Goal: Task Accomplishment & Management: Complete application form

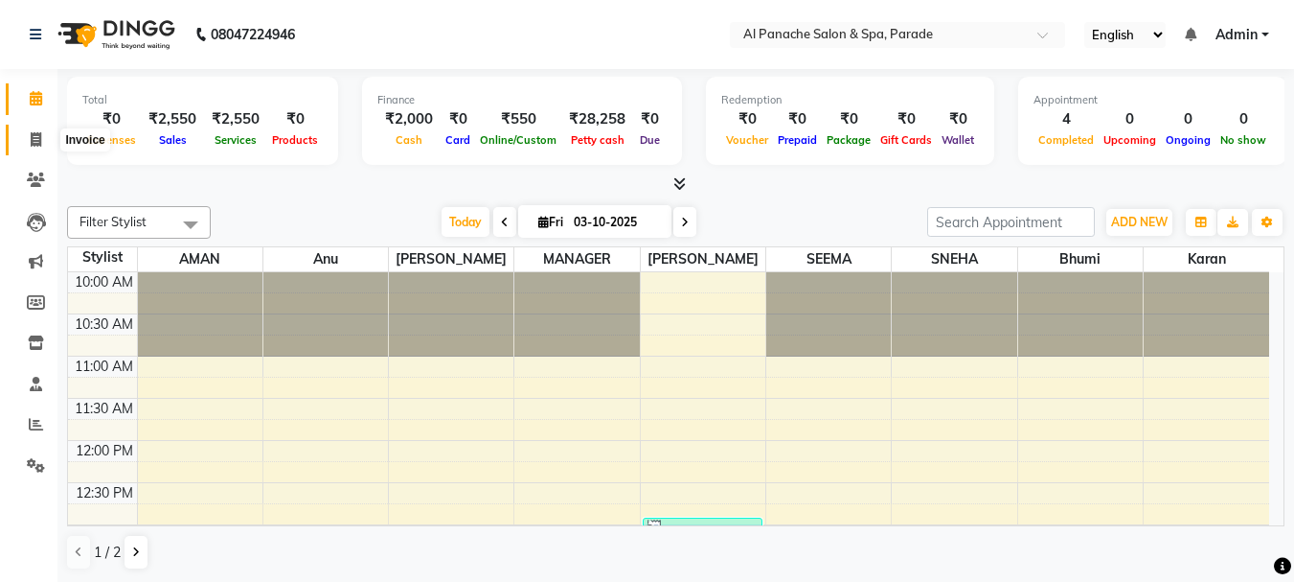
click at [36, 133] on icon at bounding box center [36, 139] width 11 height 14
select select "service"
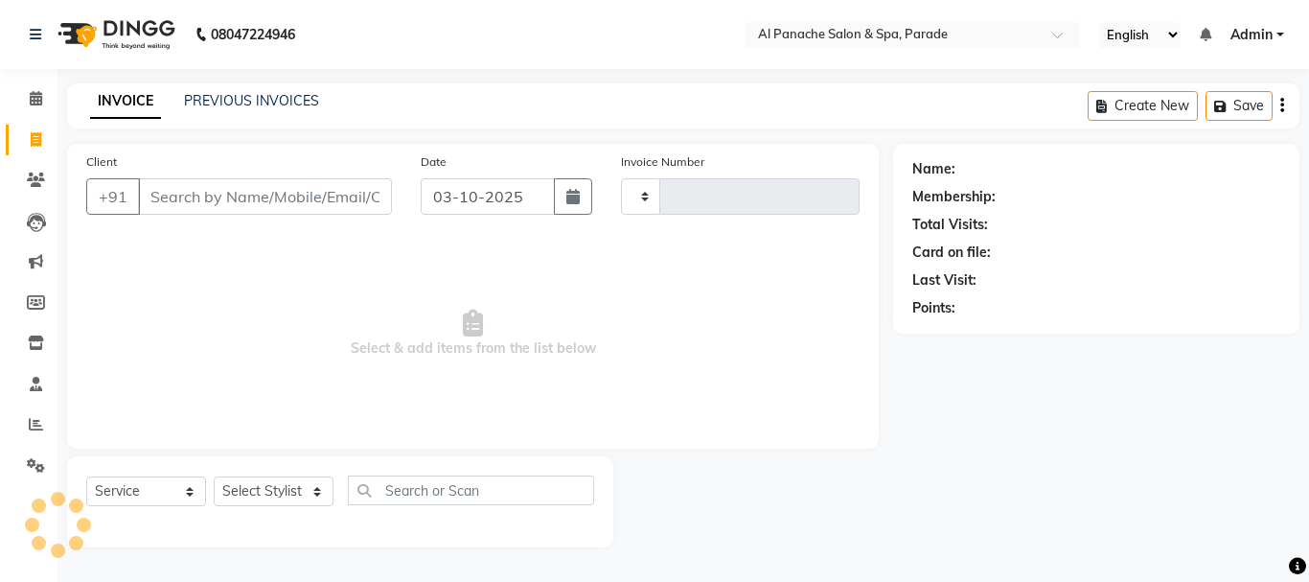
type input "1518"
select select "463"
click at [202, 198] on input "Client" at bounding box center [265, 196] width 254 height 36
click at [170, 197] on input "Client" at bounding box center [265, 196] width 254 height 36
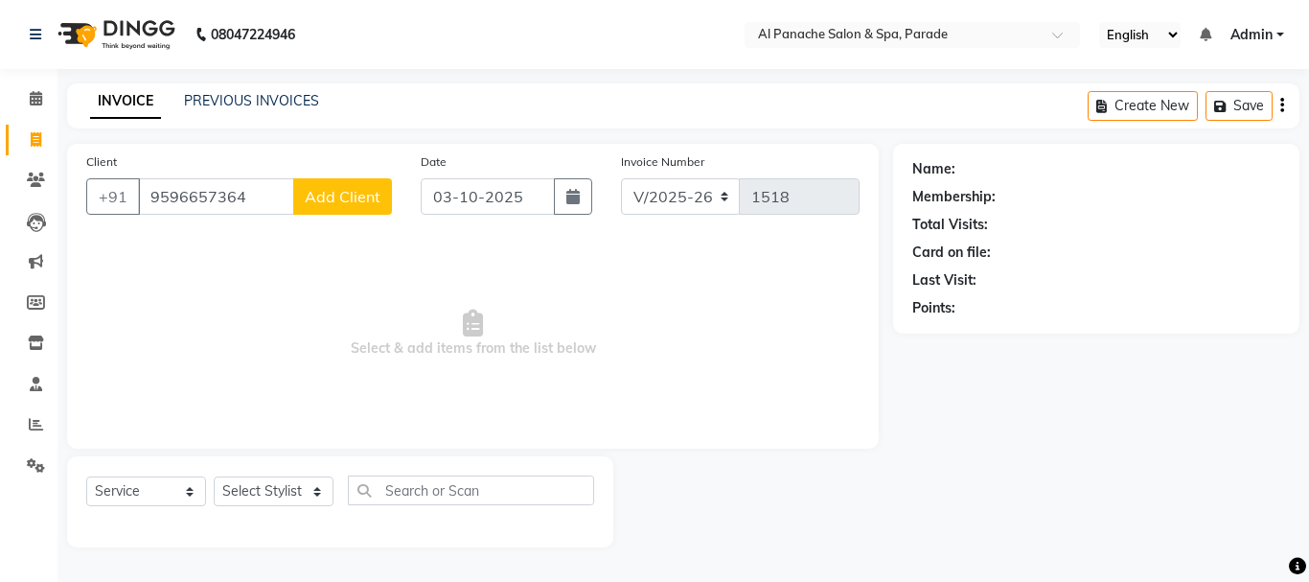
type input "9596657364"
click at [368, 200] on span "Add Client" at bounding box center [343, 196] width 76 height 19
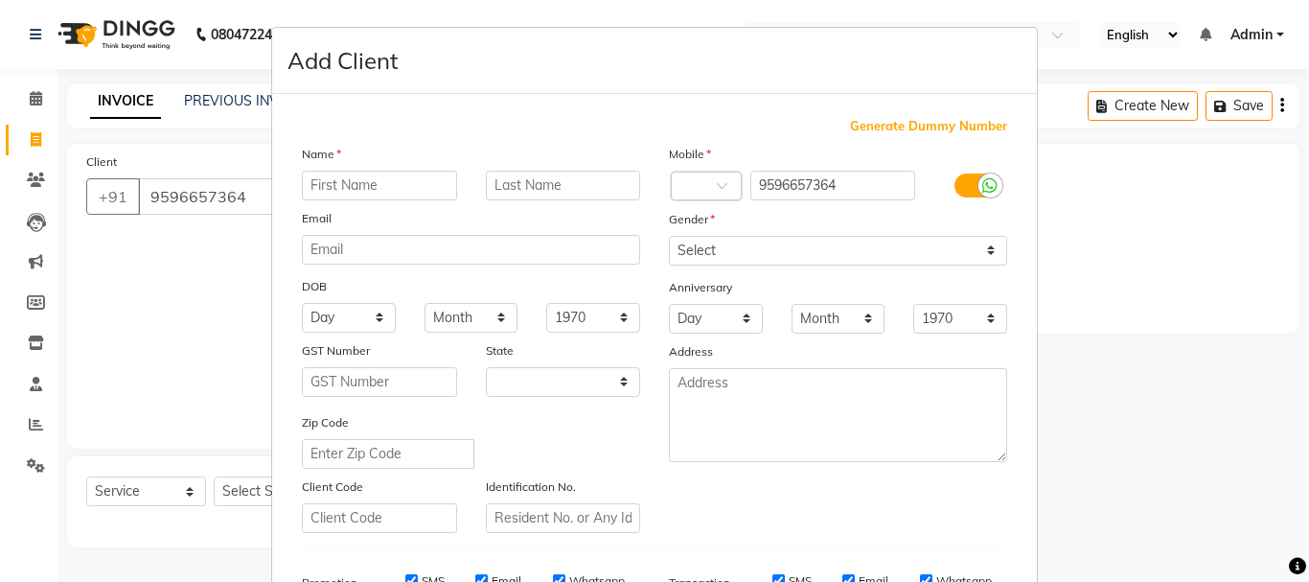
select select "15"
click at [373, 189] on input "text" at bounding box center [379, 186] width 155 height 30
type input "[PERSON_NAME]"
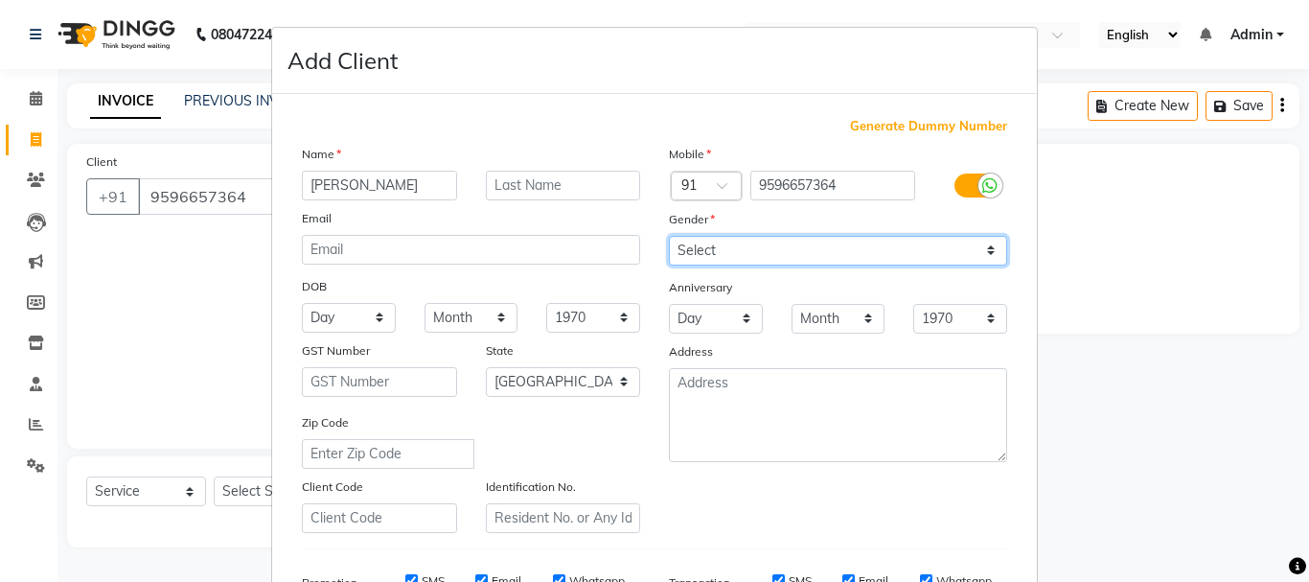
click at [718, 238] on select "Select [DEMOGRAPHIC_DATA] [DEMOGRAPHIC_DATA] Other Prefer Not To Say" at bounding box center [838, 251] width 338 height 30
select select "[DEMOGRAPHIC_DATA]"
click at [669, 236] on select "Select [DEMOGRAPHIC_DATA] [DEMOGRAPHIC_DATA] Other Prefer Not To Say" at bounding box center [838, 251] width 338 height 30
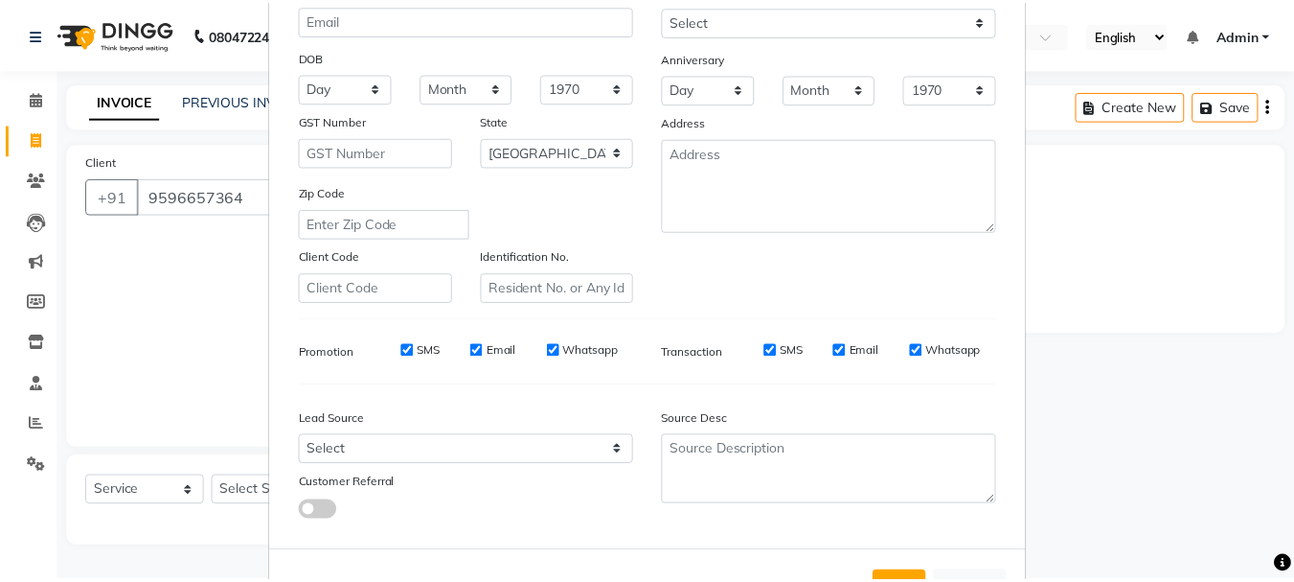
scroll to position [303, 0]
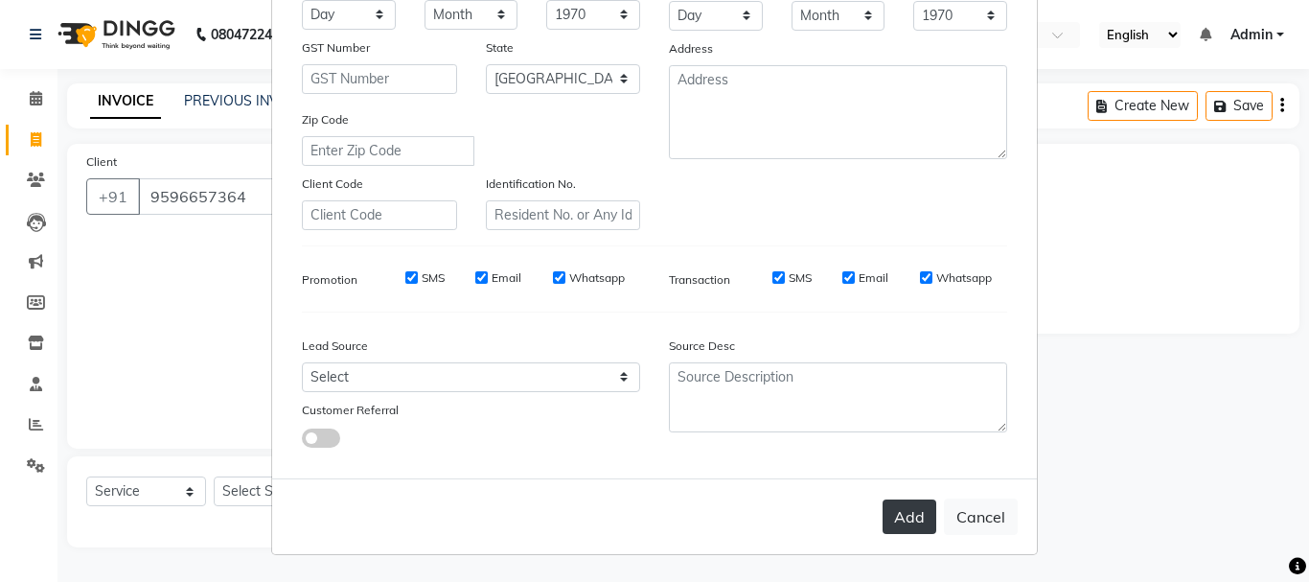
click at [902, 515] on button "Add" at bounding box center [909, 516] width 54 height 34
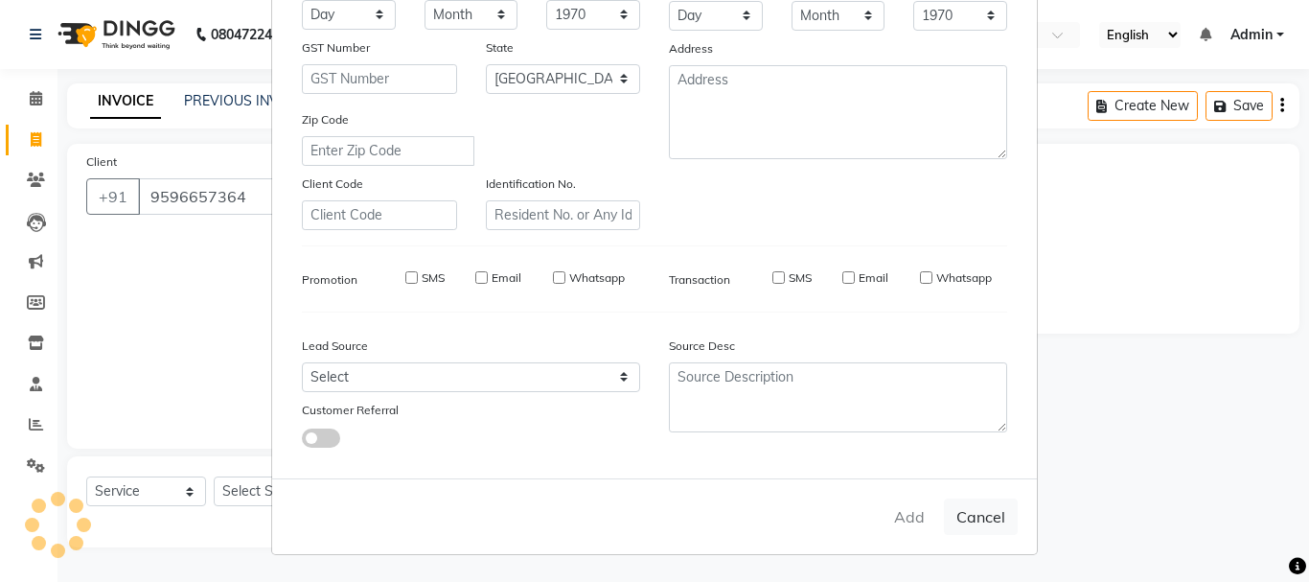
select select
select select "null"
select select
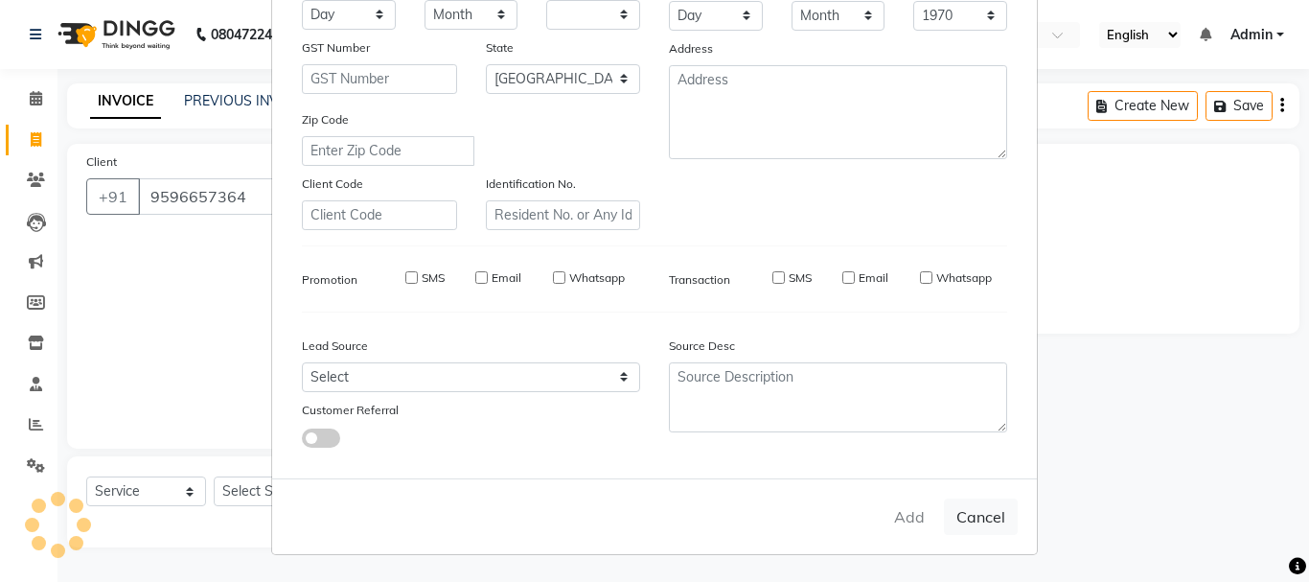
select select
checkbox input "false"
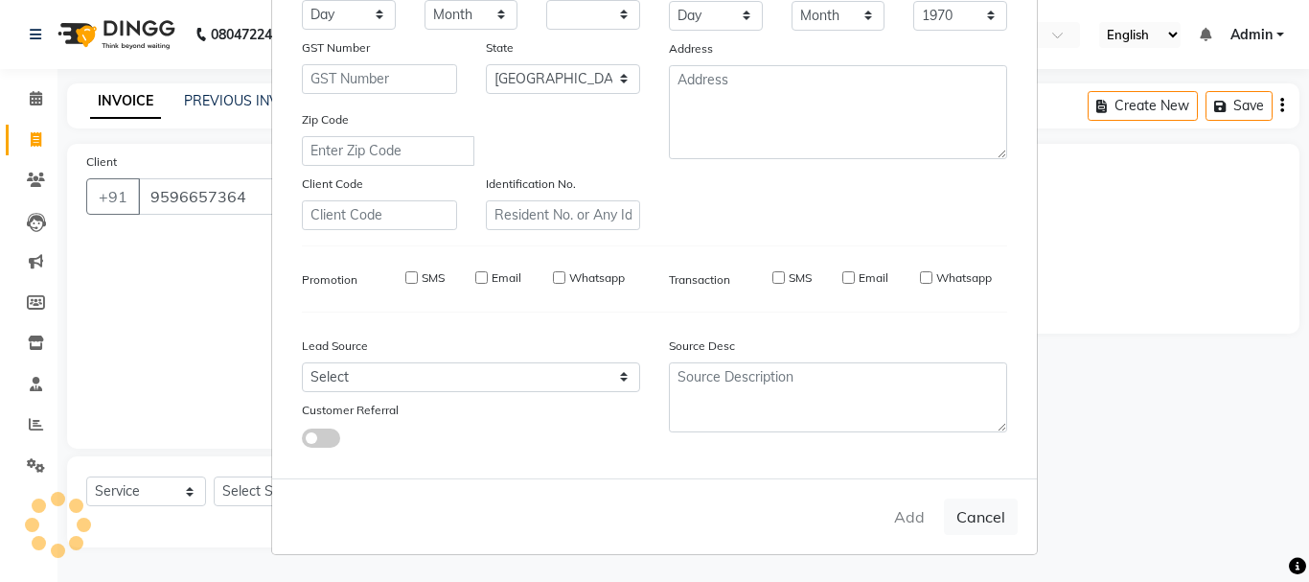
checkbox input "false"
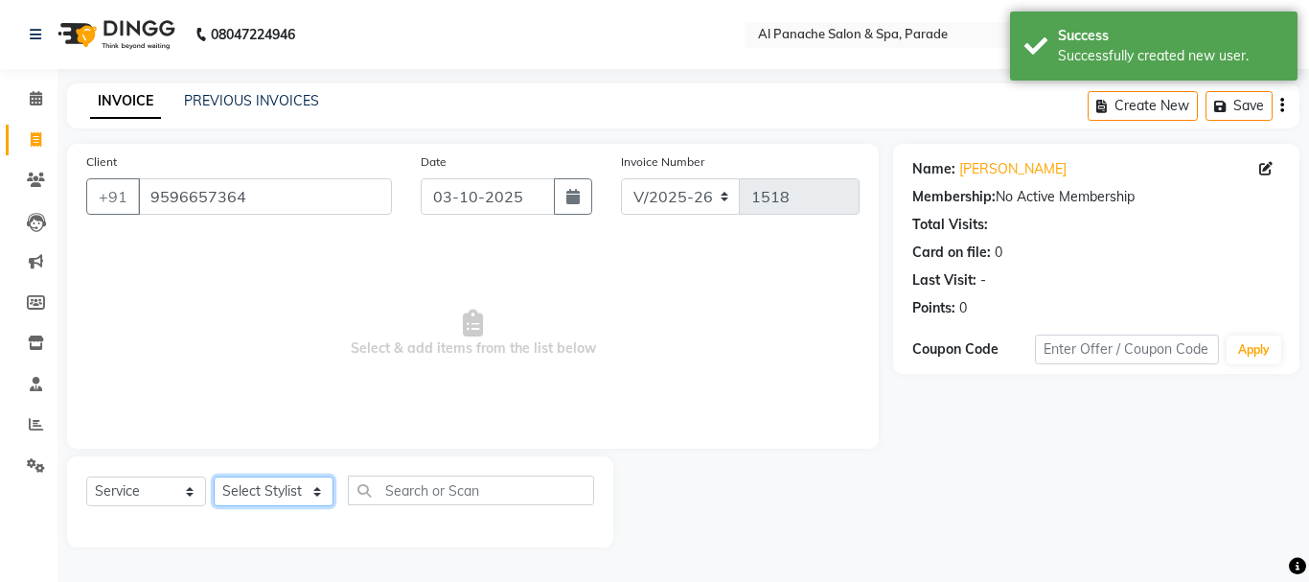
click at [313, 491] on select "Select Stylist [PERSON_NAME] Bhumi [PERSON_NAME] MANAGER [PERSON_NAME] [PERSON_…" at bounding box center [274, 491] width 120 height 30
select select "6416"
click at [214, 476] on select "Select Stylist [PERSON_NAME] Bhumi [PERSON_NAME] MANAGER [PERSON_NAME] [PERSON_…" at bounding box center [274, 491] width 120 height 30
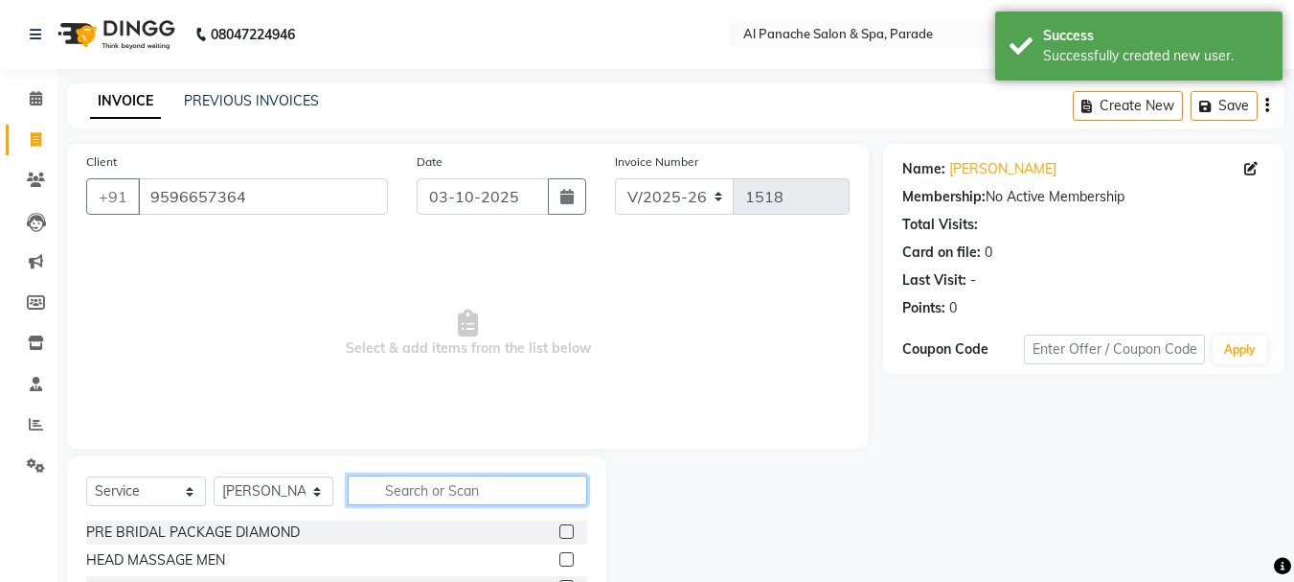
click at [393, 493] on input "text" at bounding box center [468, 490] width 240 height 30
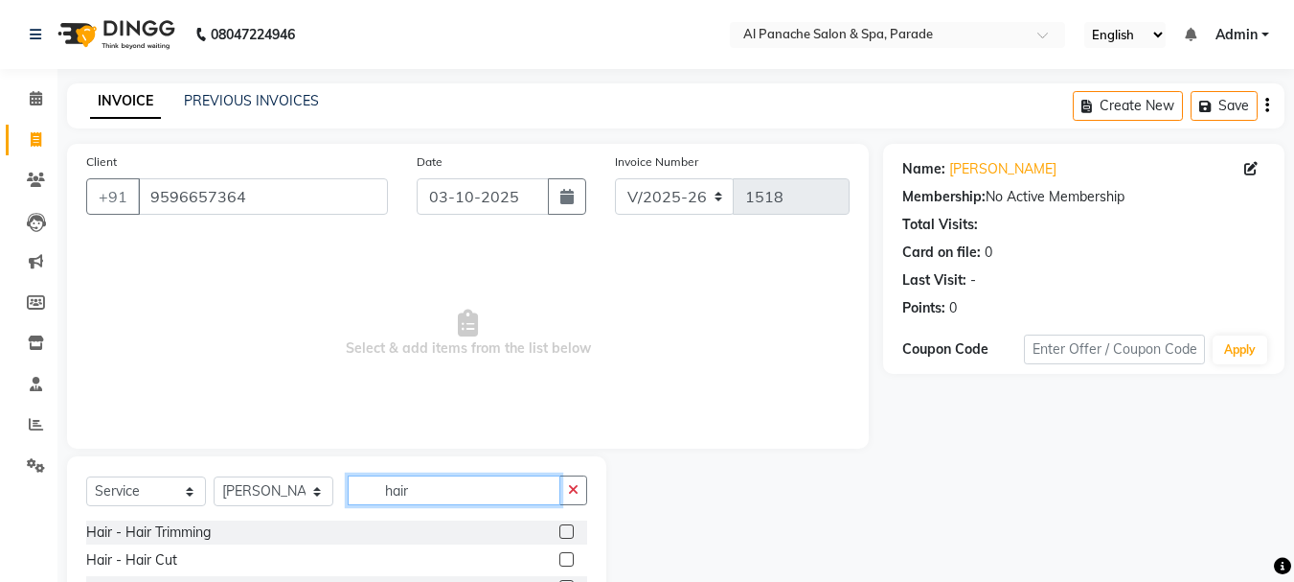
type input "hair"
click at [559, 559] on label at bounding box center [566, 559] width 14 height 14
click at [559, 559] on input "checkbox" at bounding box center [565, 560] width 12 height 12
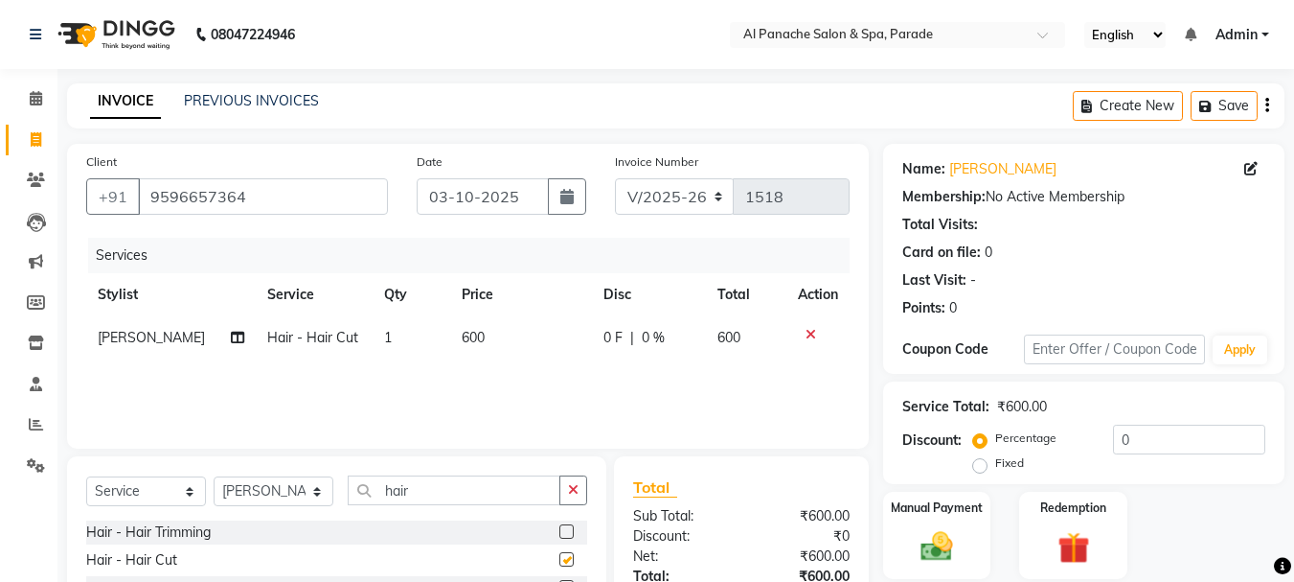
checkbox input "false"
click at [315, 501] on select "Select Stylist [PERSON_NAME] Bhumi [PERSON_NAME] MANAGER [PERSON_NAME] [PERSON_…" at bounding box center [274, 491] width 120 height 30
select select "13471"
click at [214, 476] on select "Select Stylist [PERSON_NAME] Bhumi [PERSON_NAME] MANAGER [PERSON_NAME] [PERSON_…" at bounding box center [274, 491] width 120 height 30
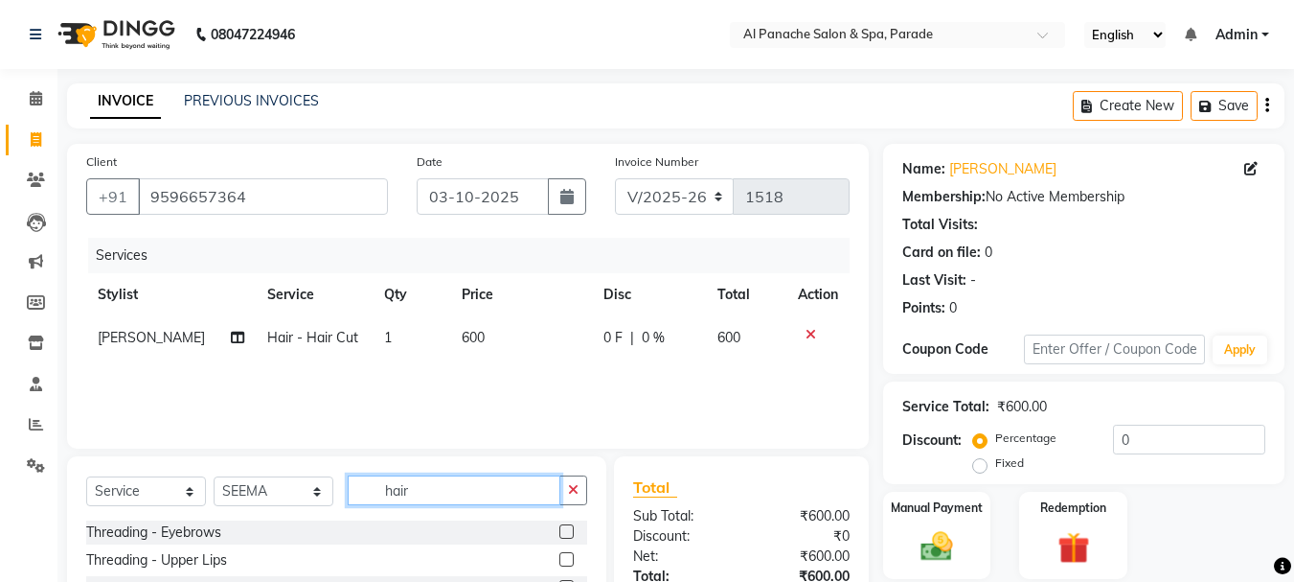
click at [427, 492] on input "hair" at bounding box center [454, 490] width 213 height 30
type input "h"
type input "th"
click at [559, 527] on label at bounding box center [566, 531] width 14 height 14
click at [559, 527] on input "checkbox" at bounding box center [565, 532] width 12 height 12
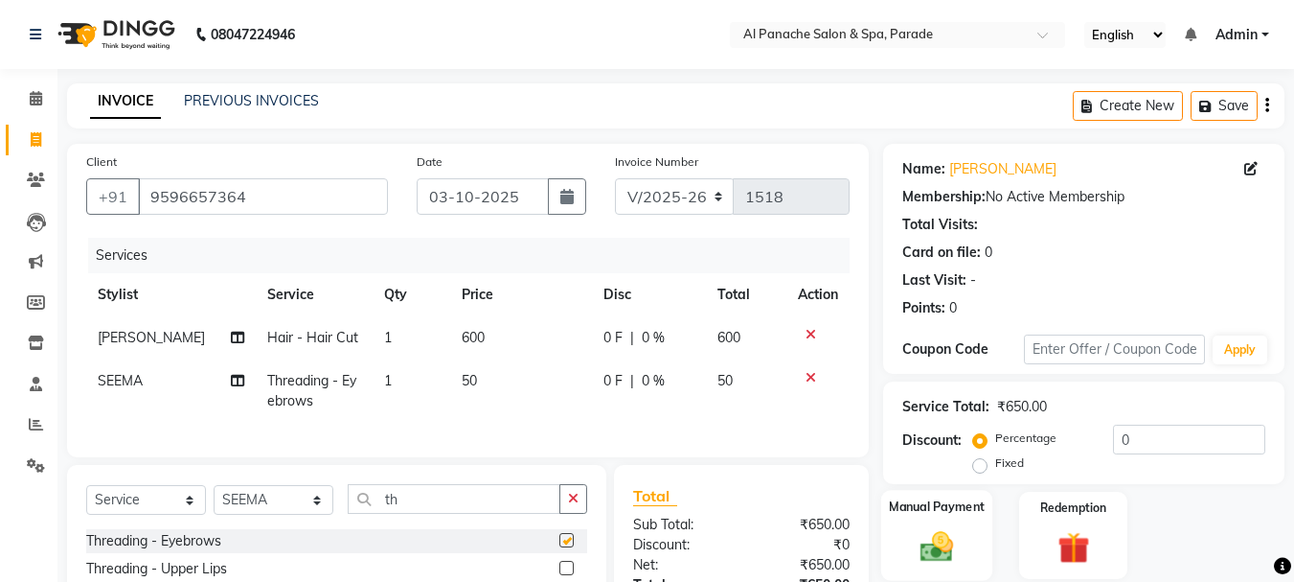
checkbox input "false"
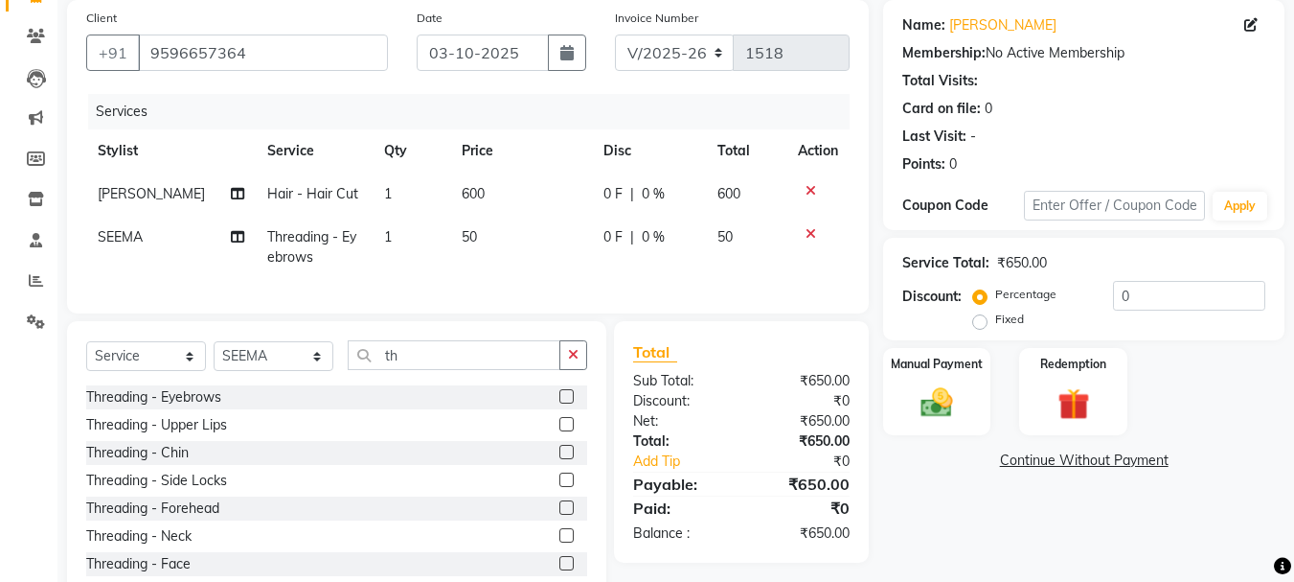
scroll to position [146, 0]
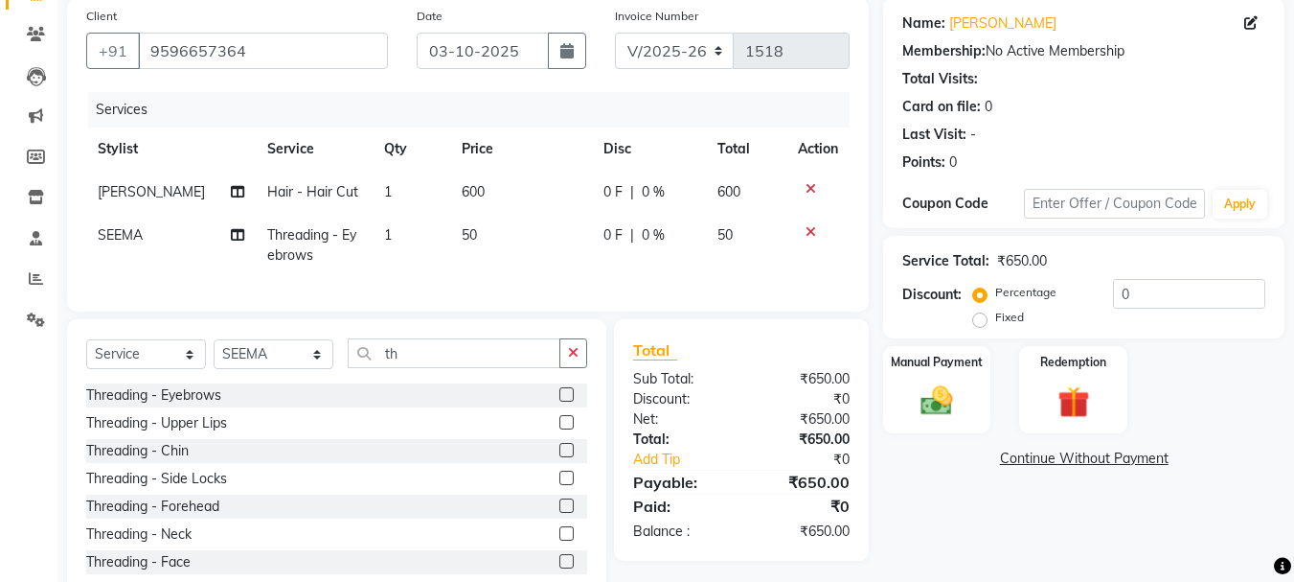
click at [559, 513] on label at bounding box center [566, 505] width 14 height 14
click at [559, 513] on input "checkbox" at bounding box center [565, 506] width 12 height 12
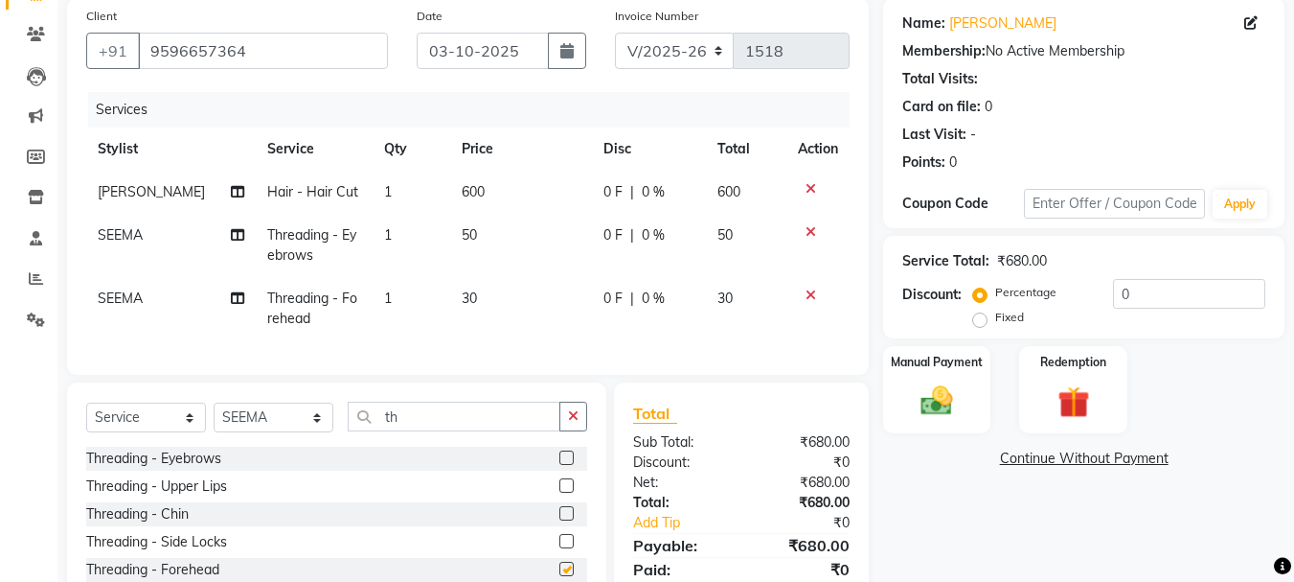
checkbox input "false"
click at [970, 383] on div "Manual Payment" at bounding box center [937, 389] width 112 height 91
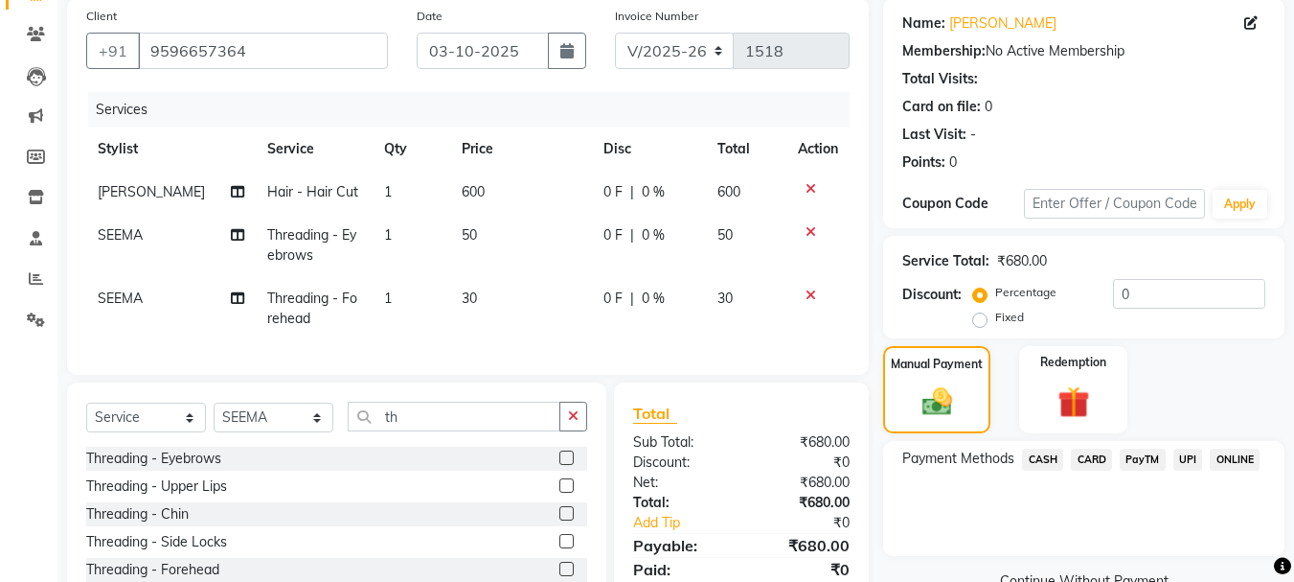
click at [1050, 462] on span "CASH" at bounding box center [1042, 459] width 41 height 22
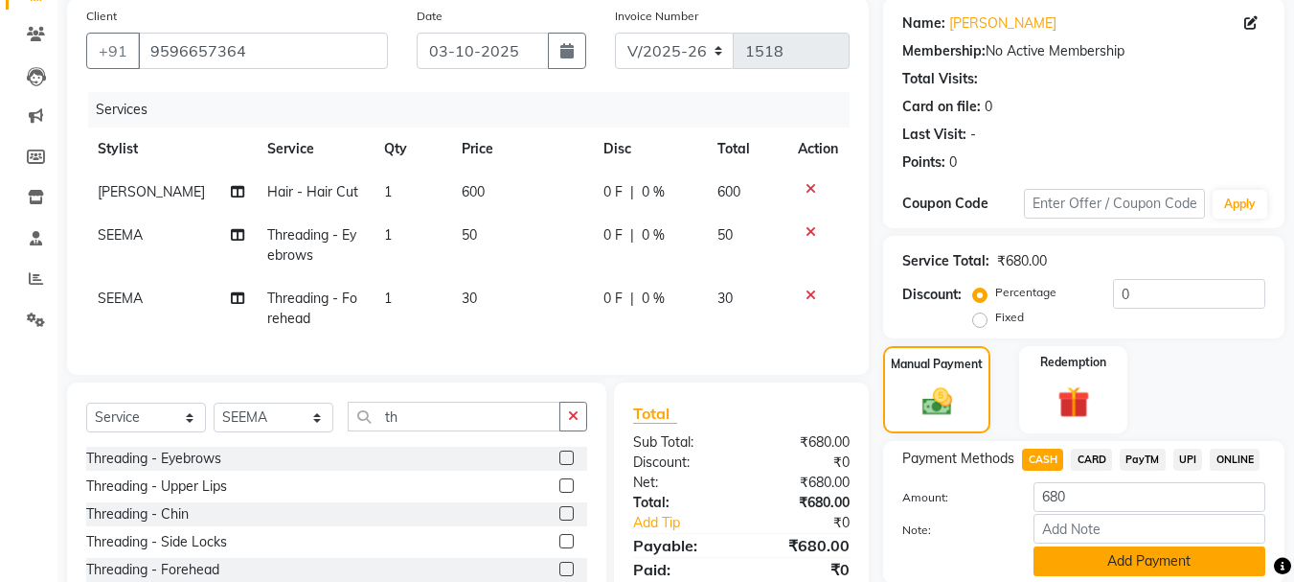
click at [1107, 569] on button "Add Payment" at bounding box center [1150, 561] width 232 height 30
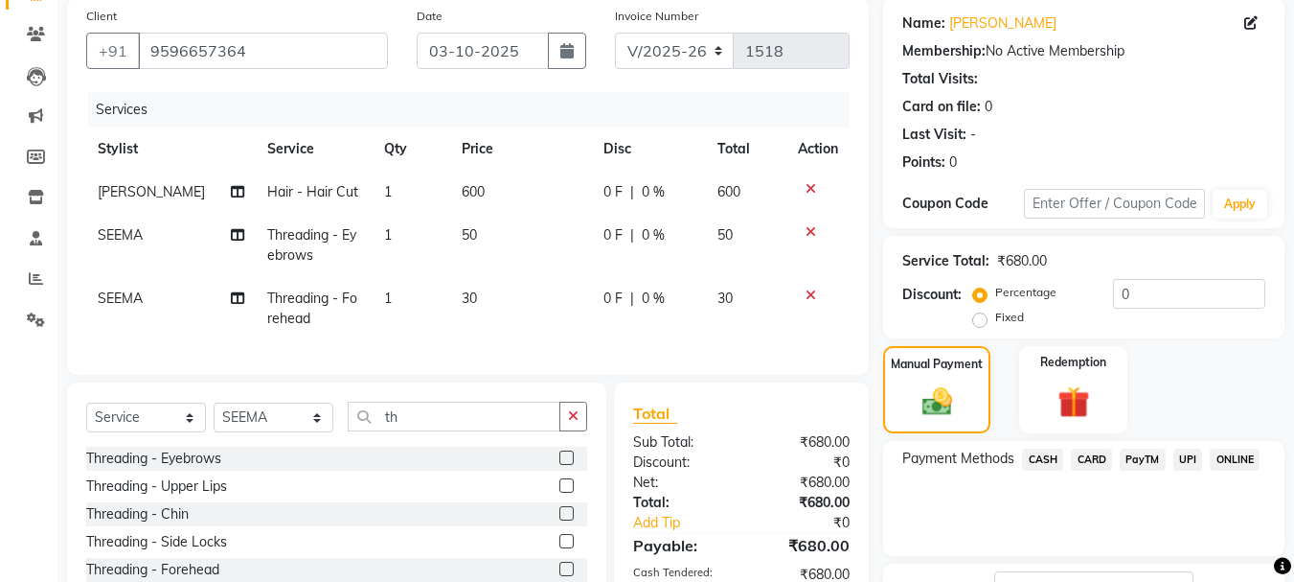
scroll to position [299, 0]
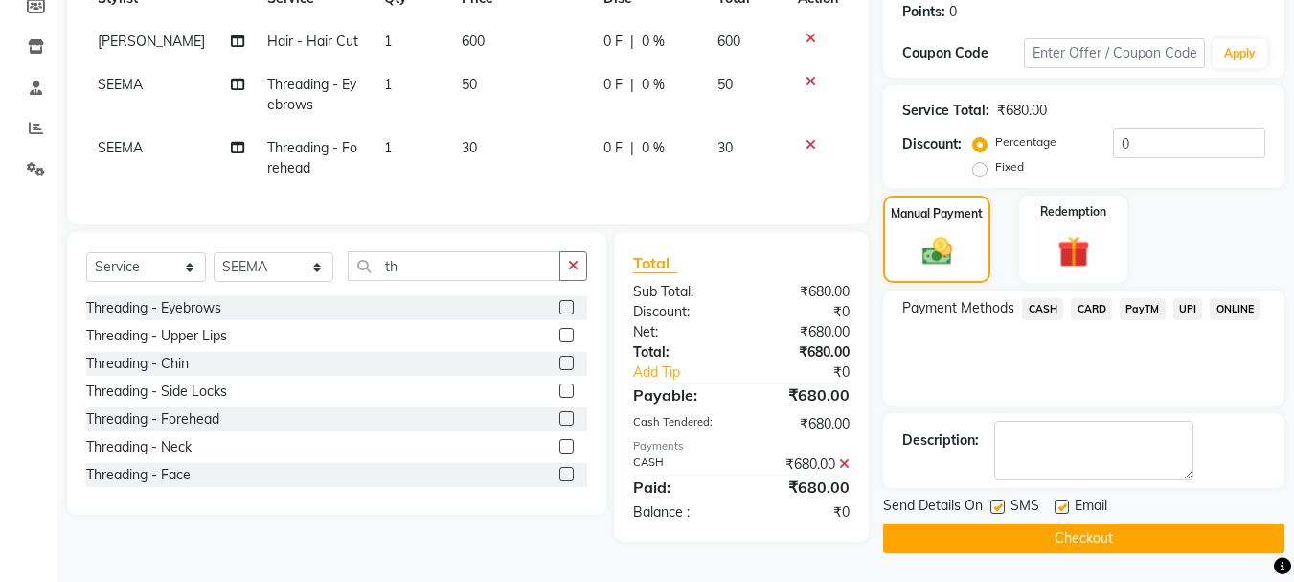
click at [1150, 533] on button "Checkout" at bounding box center [1083, 538] width 401 height 30
